Goal: Transaction & Acquisition: Purchase product/service

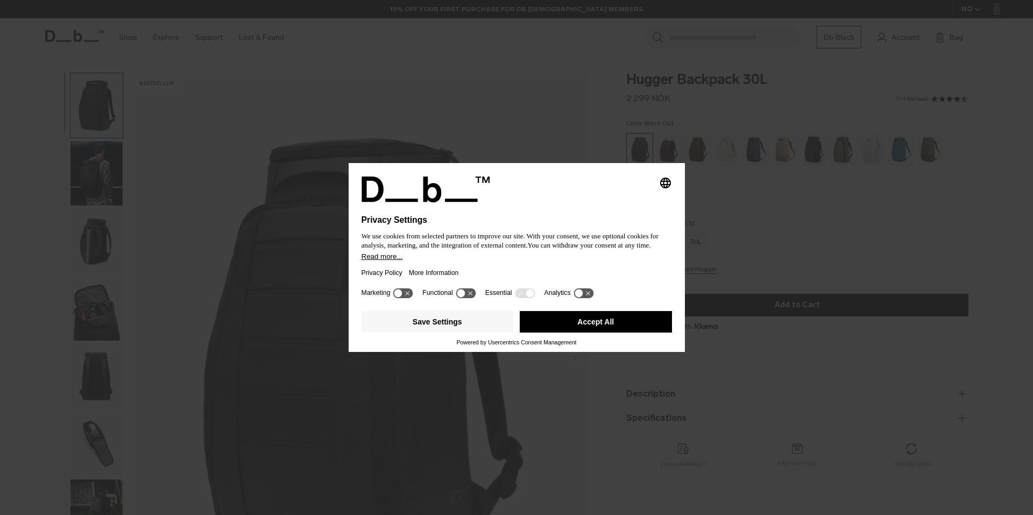
click at [613, 200] on div "Selecting an option will immediately change the language" at bounding box center [517, 190] width 311 height 26
click at [622, 319] on button "Accept All" at bounding box center [596, 322] width 152 height 22
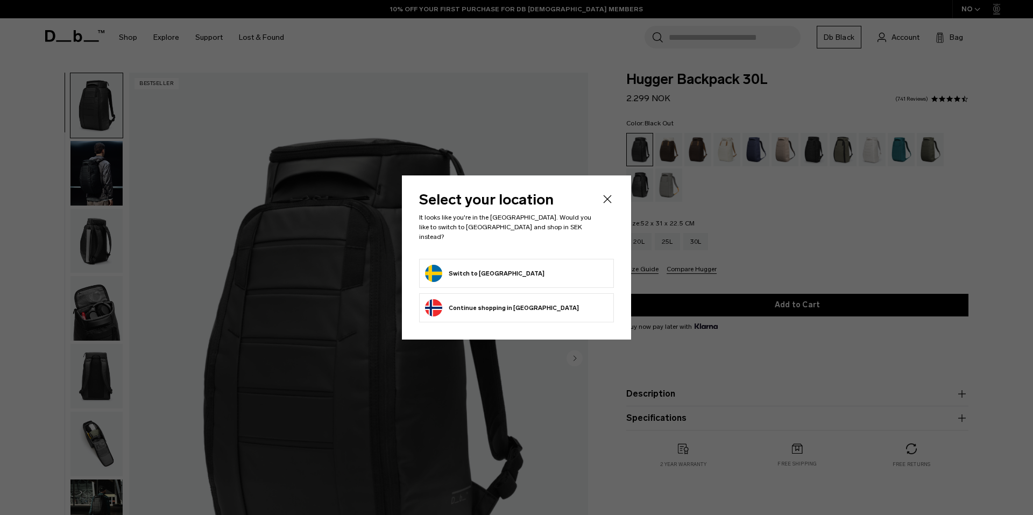
click at [608, 203] on icon "Close" at bounding box center [607, 199] width 13 height 13
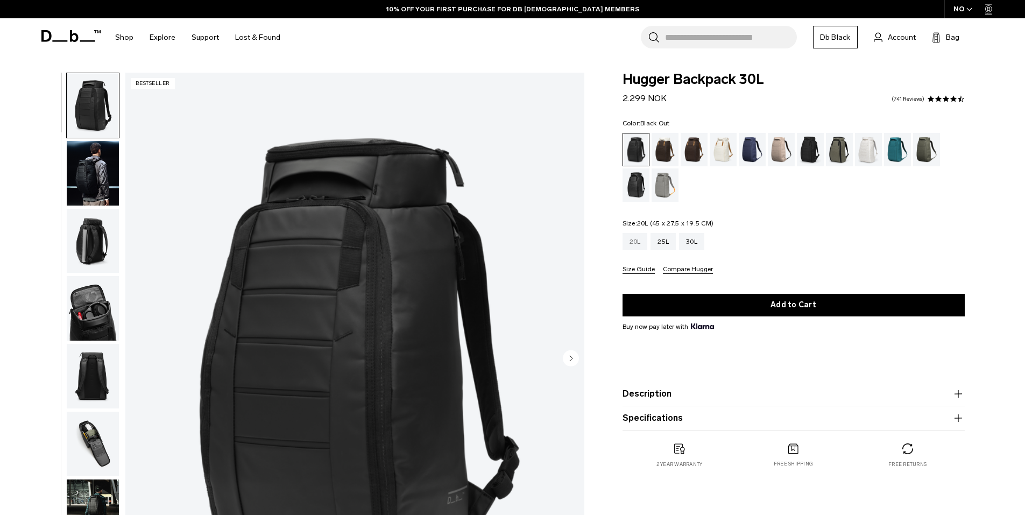
click at [636, 240] on div "20L" at bounding box center [635, 241] width 25 height 17
